Goal: Navigation & Orientation: Go to known website

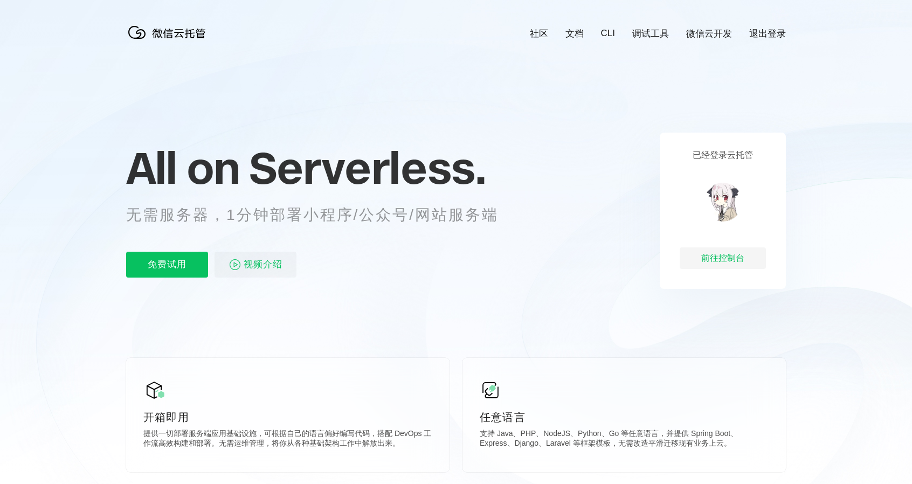
scroll to position [0, 1902]
click at [725, 258] on div "前往控制台" at bounding box center [722, 258] width 86 height 22
click at [724, 265] on div "前往控制台" at bounding box center [722, 258] width 86 height 22
